Goal: Navigation & Orientation: Find specific page/section

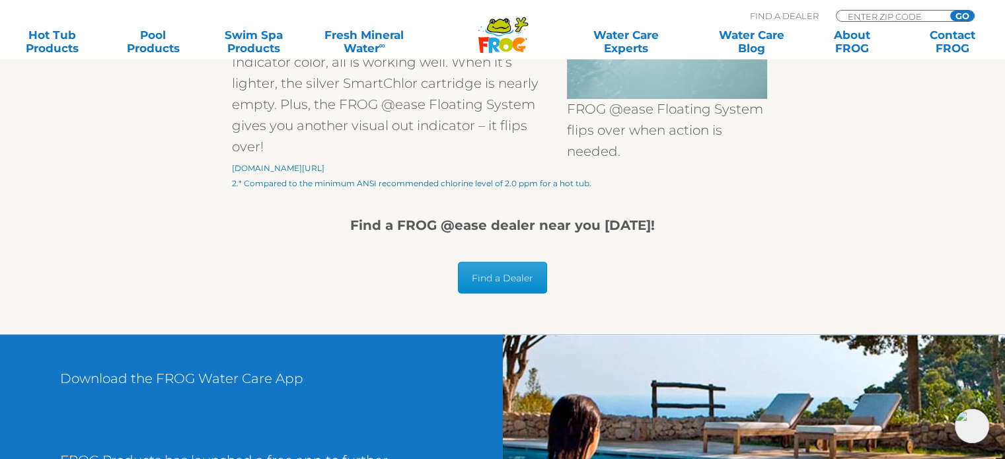
scroll to position [2312, 0]
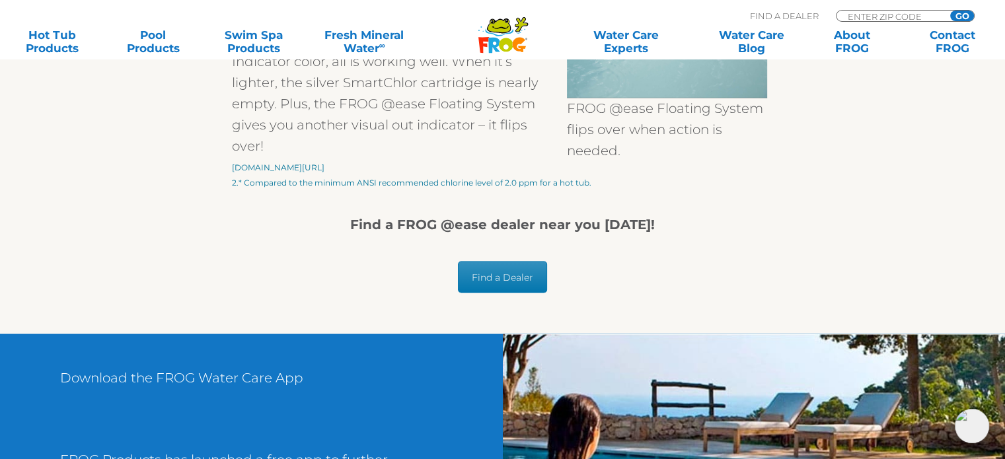
click at [482, 274] on link "Find a Dealer" at bounding box center [502, 277] width 89 height 32
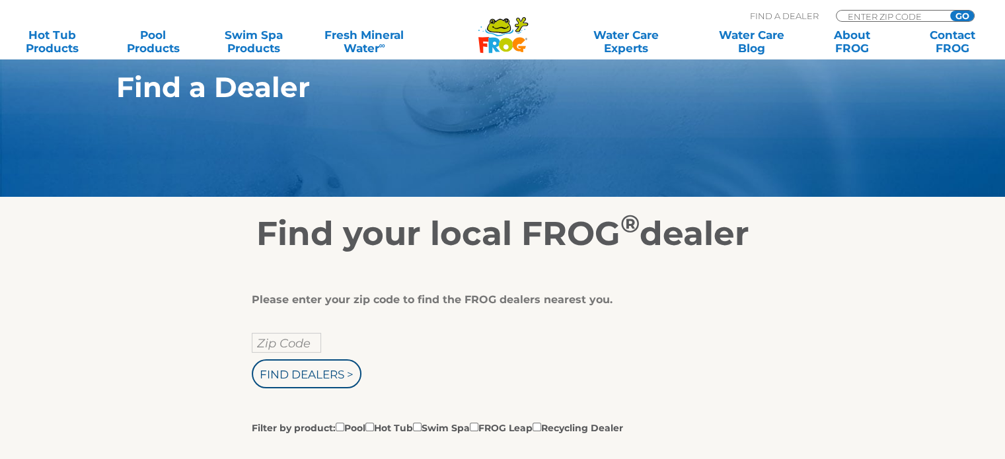
scroll to position [264, 0]
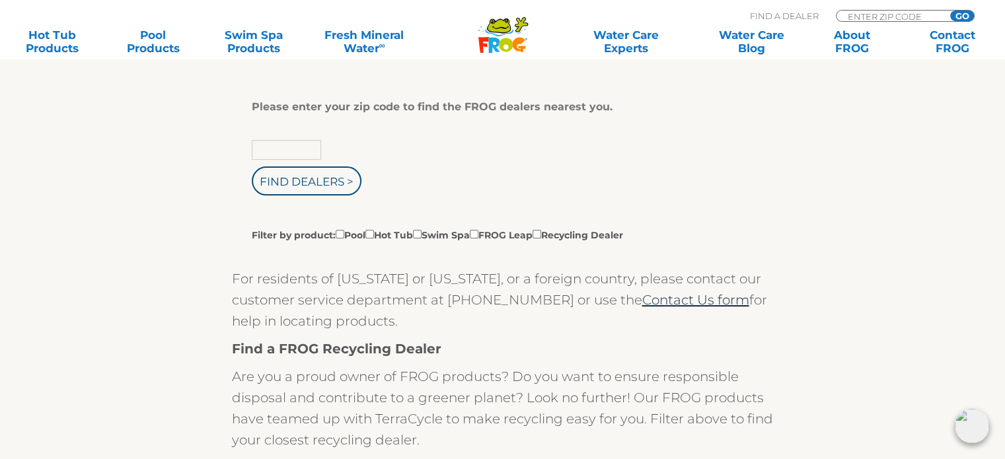
click at [275, 153] on input "text" at bounding box center [286, 150] width 69 height 20
type input "92117"
click at [329, 187] on input "Find Dealers >" at bounding box center [307, 180] width 110 height 29
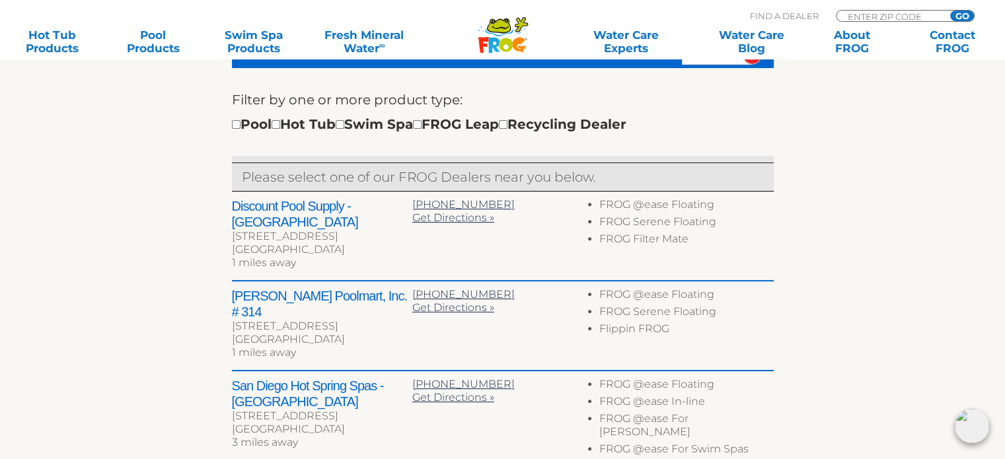
scroll to position [462, 0]
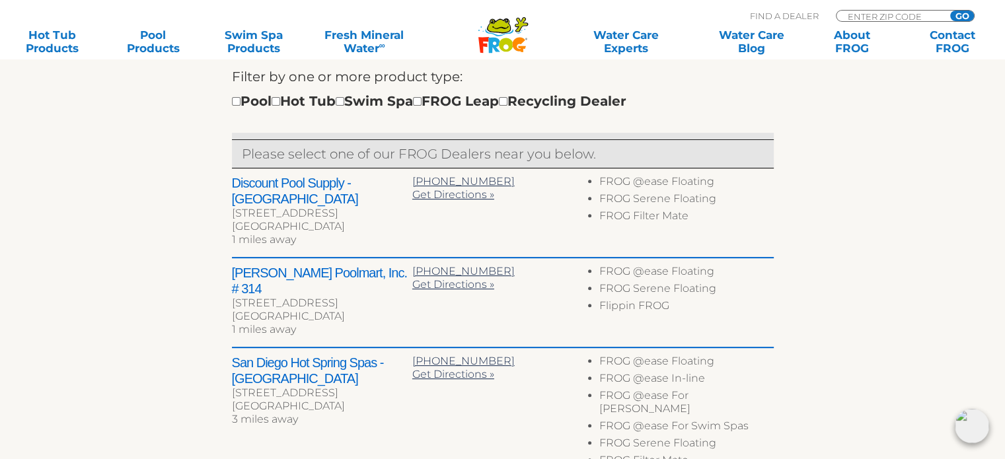
click at [338, 179] on h2 "Discount Pool Supply - San Diego" at bounding box center [322, 191] width 180 height 32
click at [254, 184] on h2 "Discount Pool Supply - San Diego" at bounding box center [322, 191] width 180 height 32
